Goal: Task Accomplishment & Management: Complete application form

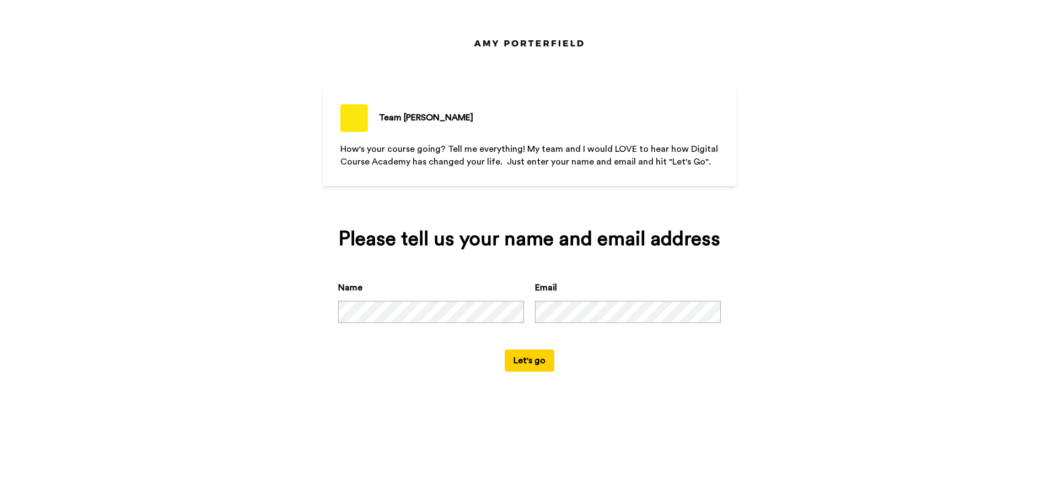
click at [290, 308] on div "Team [PERSON_NAME] How's your course going? Tell me everything! My team and I w…" at bounding box center [529, 251] width 1059 height 503
click at [525, 363] on button "Let's go" at bounding box center [530, 360] width 50 height 22
click at [505, 349] on button "Let's go" at bounding box center [530, 360] width 50 height 22
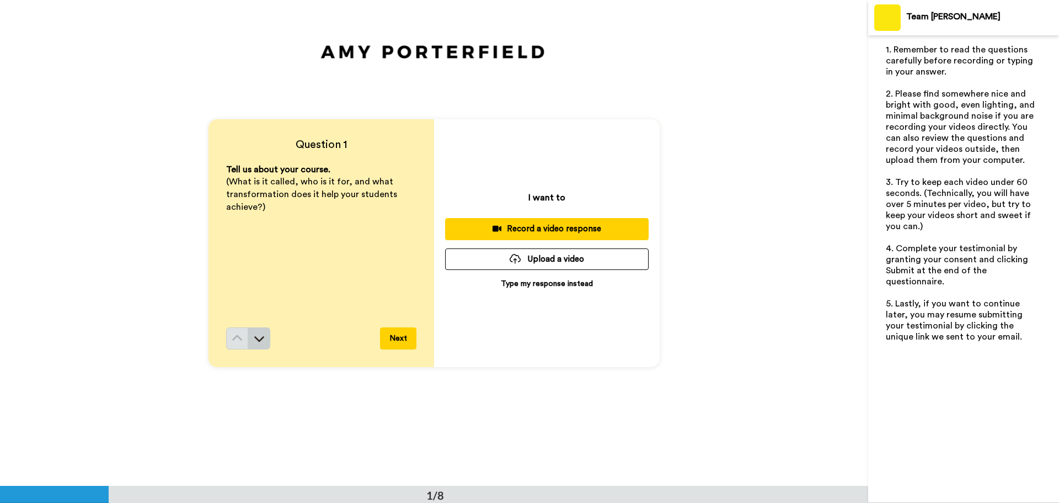
click at [263, 335] on button at bounding box center [259, 338] width 22 height 22
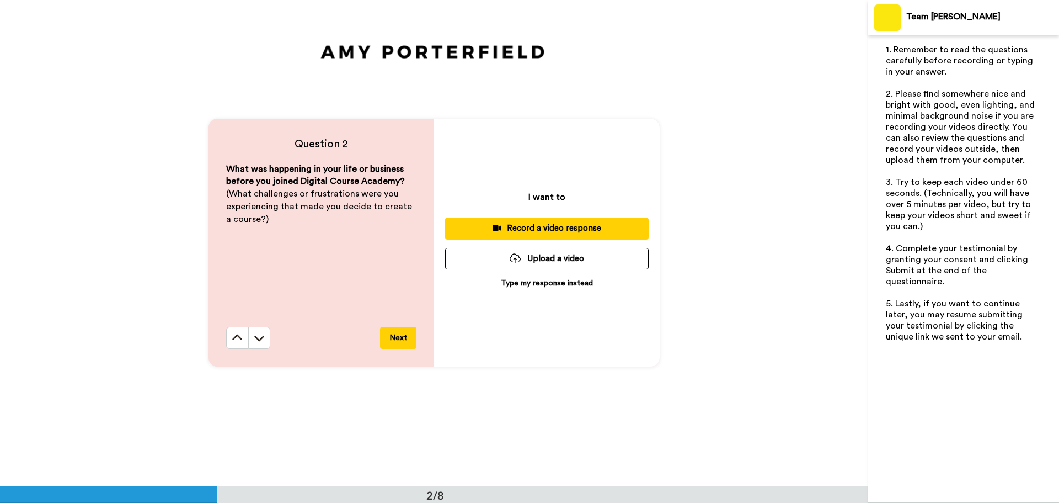
click at [263, 335] on button at bounding box center [259, 338] width 22 height 22
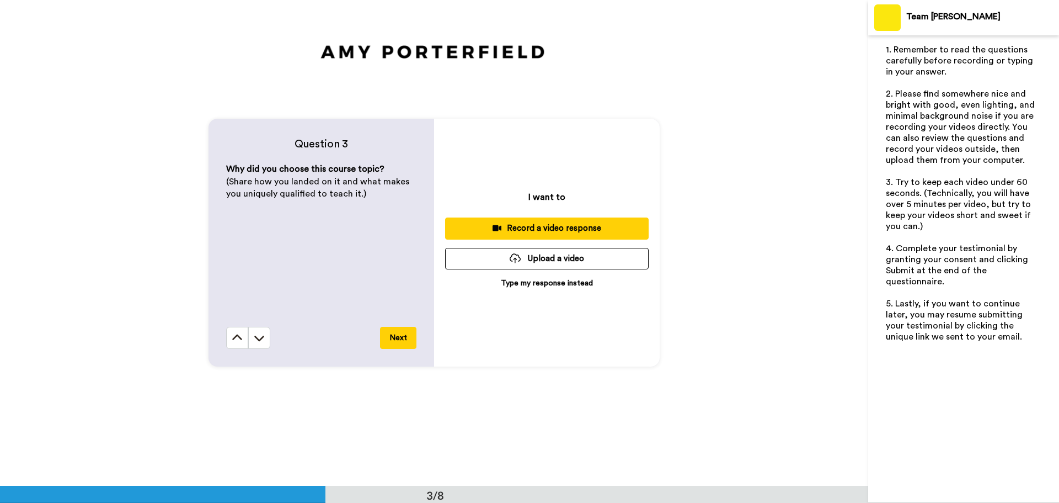
click at [263, 335] on button at bounding box center [259, 338] width 22 height 22
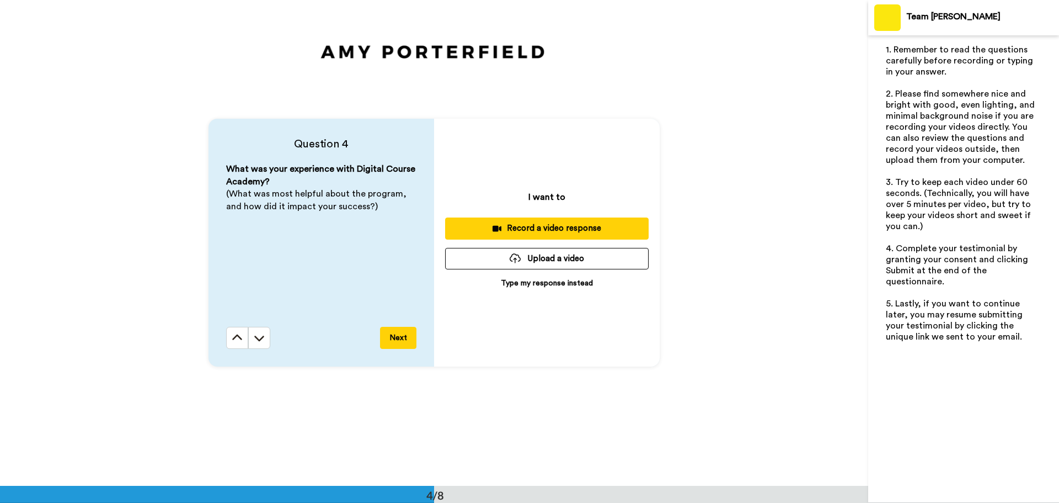
click at [263, 335] on button at bounding box center [259, 338] width 22 height 22
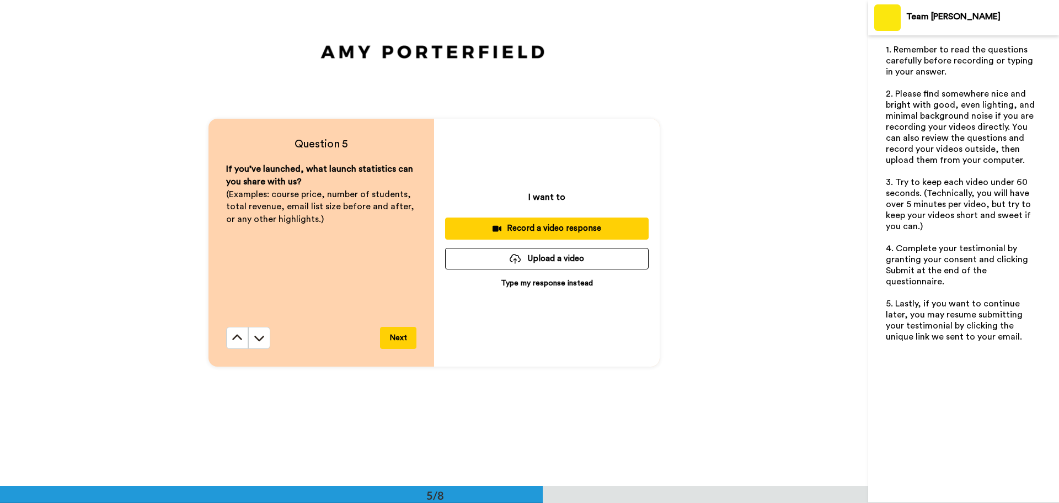
click at [263, 335] on button at bounding box center [259, 338] width 22 height 22
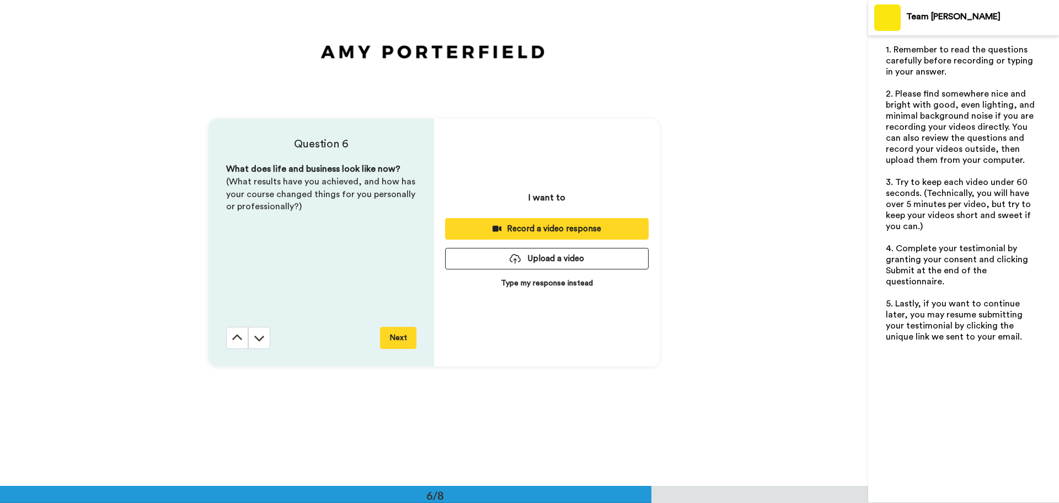
click at [263, 335] on button at bounding box center [259, 338] width 22 height 22
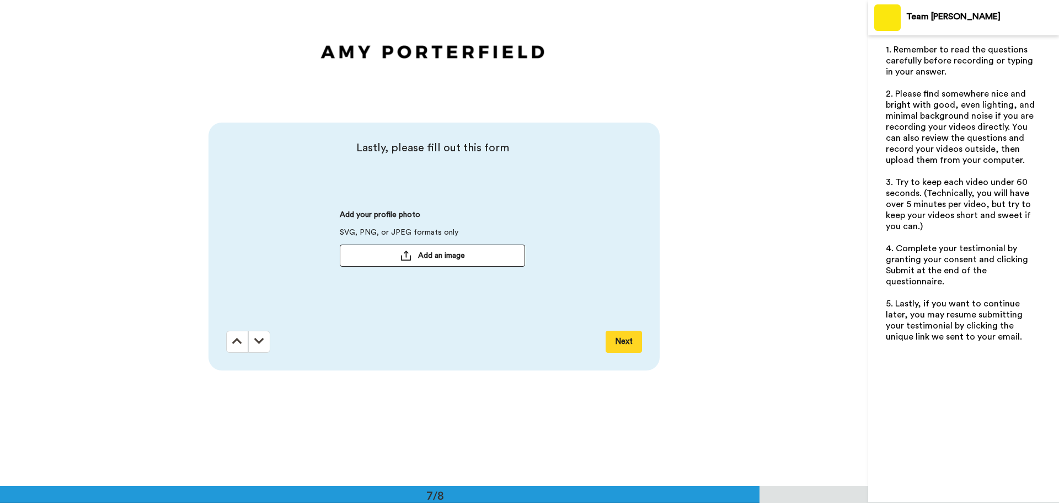
click at [264, 333] on button at bounding box center [259, 342] width 22 height 22
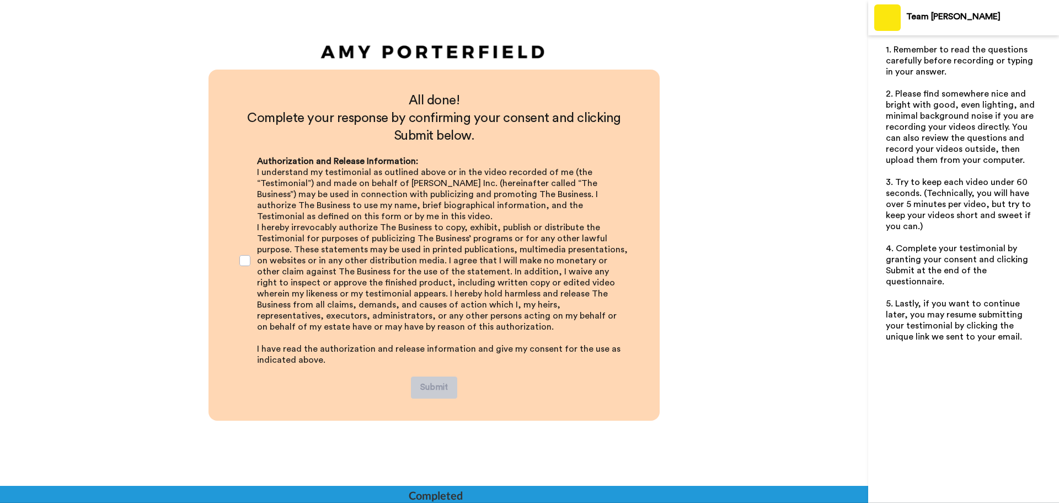
scroll to position [3332, 0]
